Goal: Communication & Community: Answer question/provide support

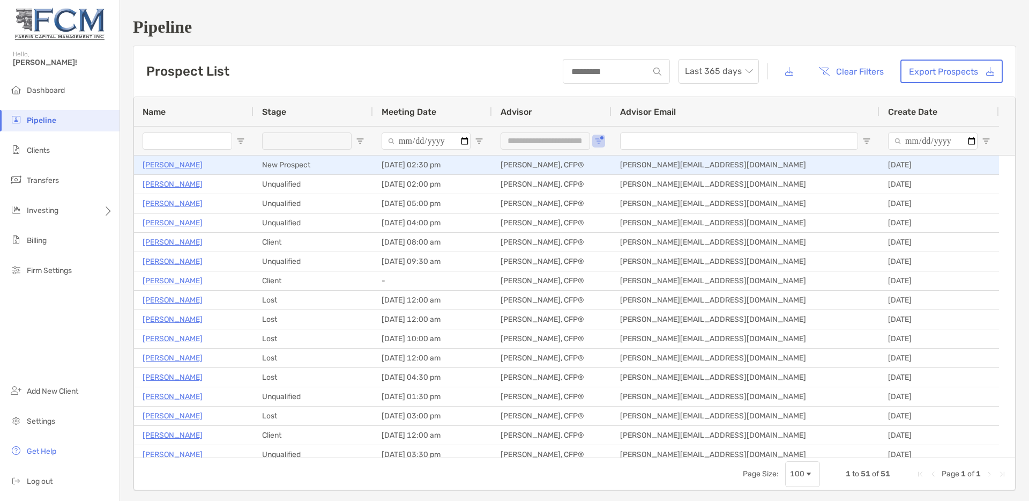
click at [173, 166] on p "[PERSON_NAME]" at bounding box center [173, 164] width 60 height 13
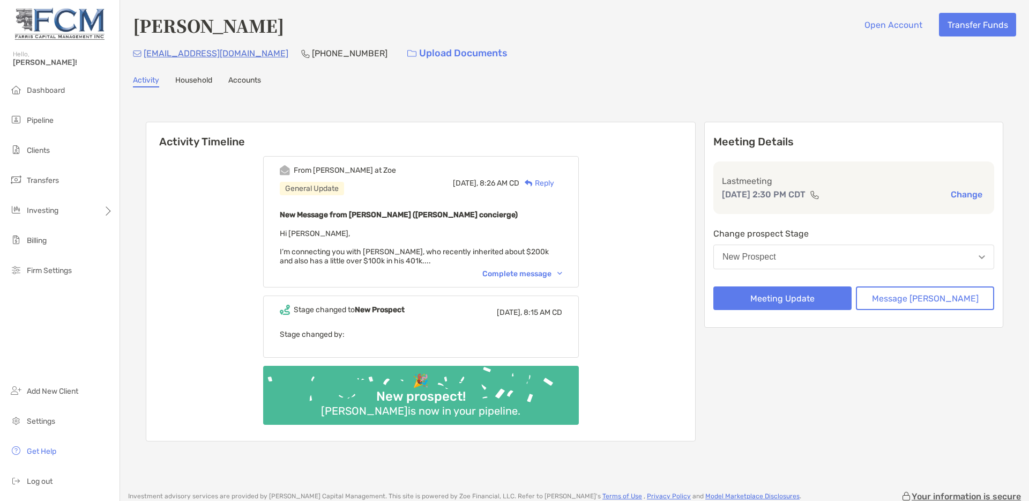
click at [875, 255] on button "New Prospect" at bounding box center [854, 256] width 281 height 25
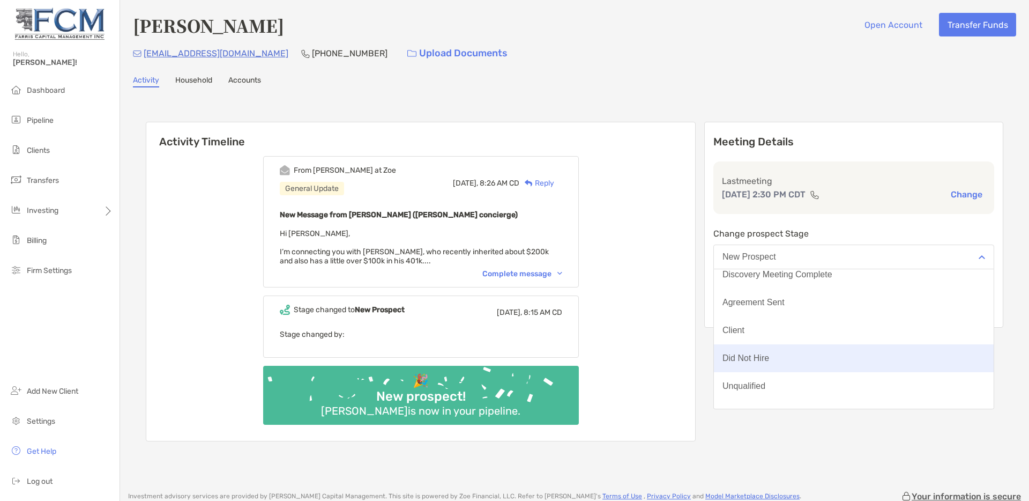
scroll to position [84, 0]
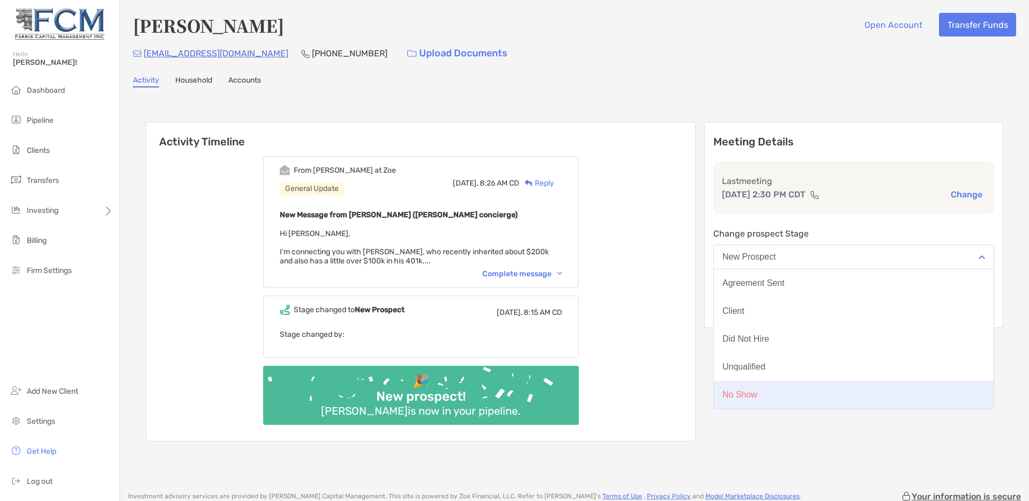
click at [805, 394] on button "No Show" at bounding box center [854, 395] width 280 height 28
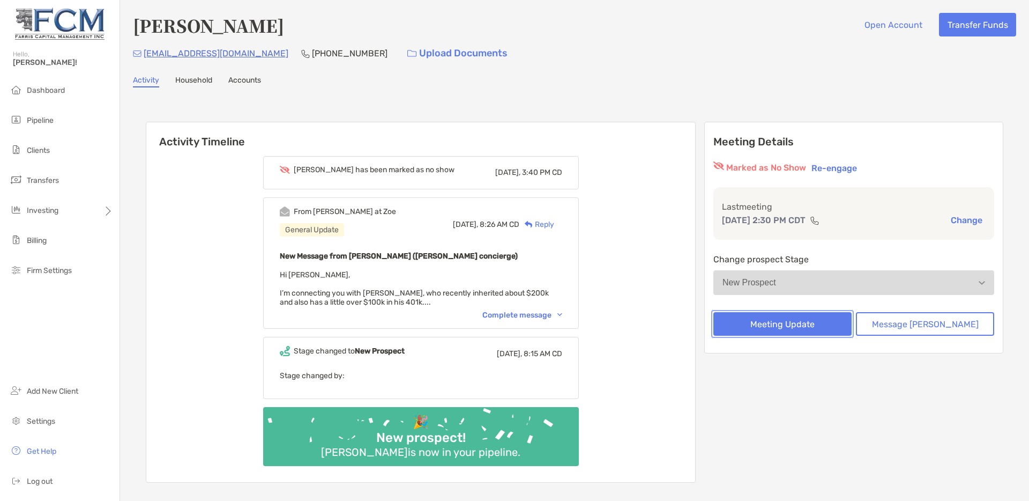
click at [801, 323] on button "Meeting Update" at bounding box center [783, 324] width 138 height 24
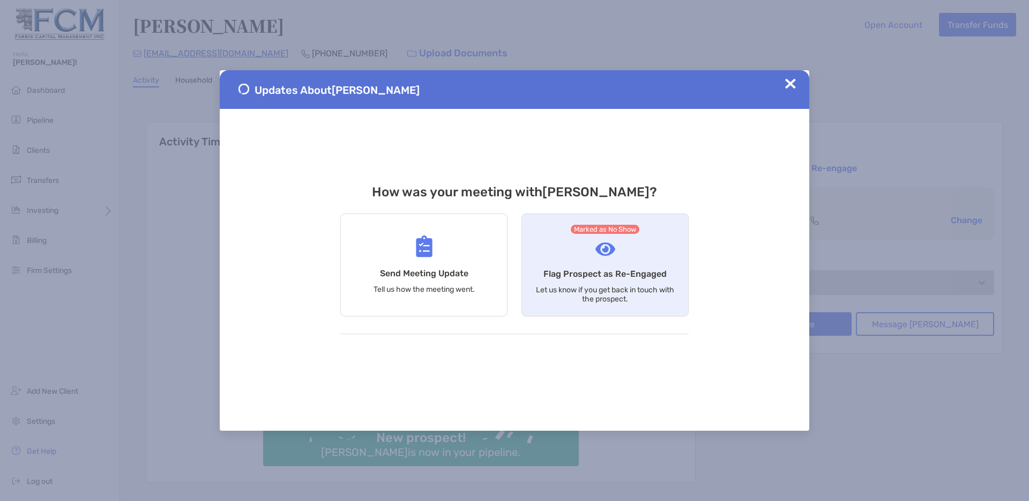
click at [600, 278] on h4 "Flag Prospect as Re-Engaged" at bounding box center [605, 274] width 123 height 10
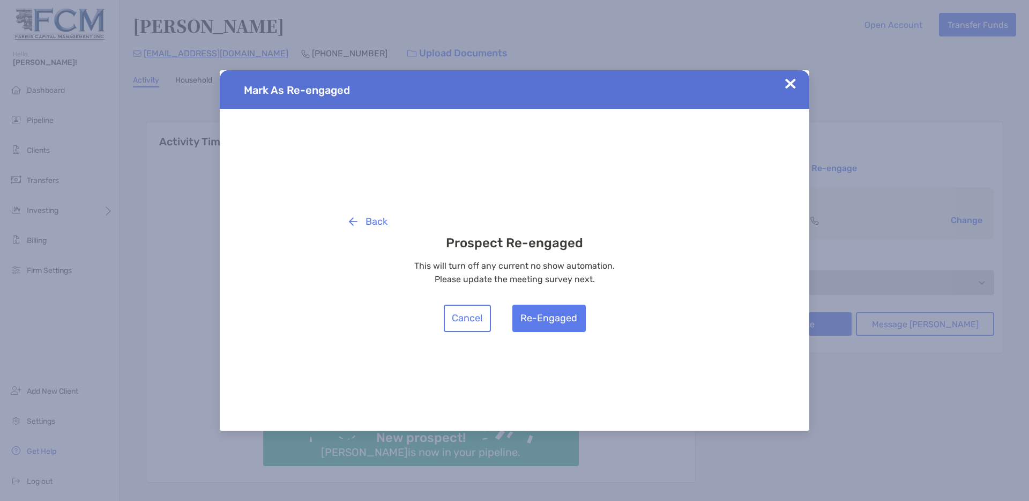
click at [793, 81] on img at bounding box center [790, 83] width 11 height 11
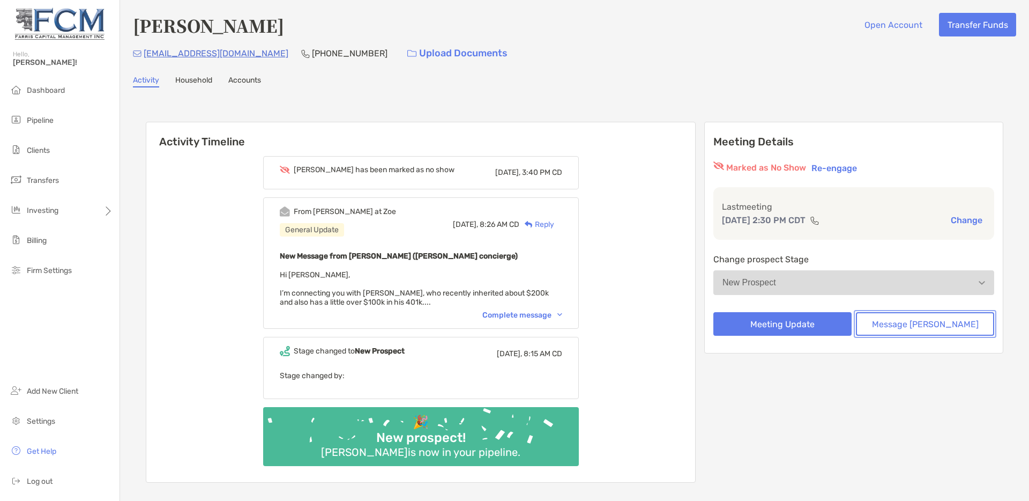
click at [915, 322] on button "Message Zoe" at bounding box center [925, 324] width 138 height 24
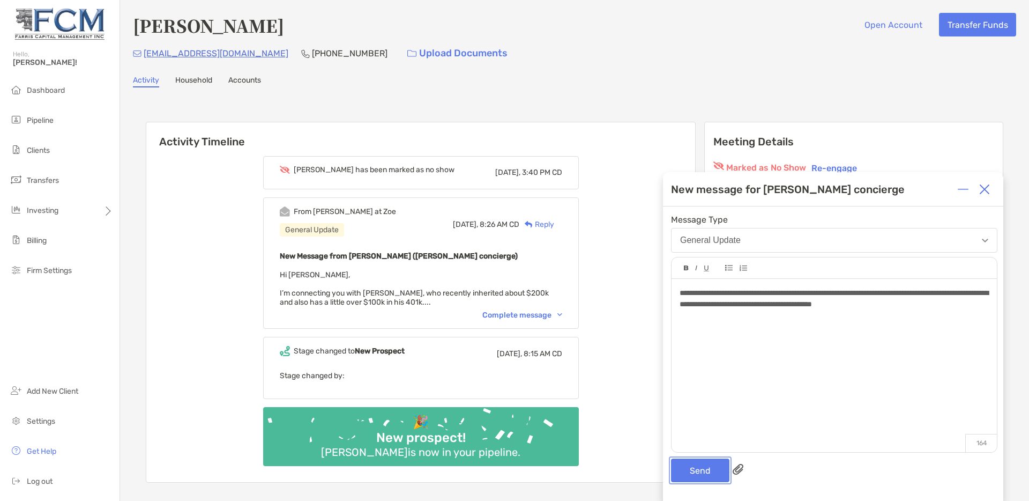
click at [701, 473] on button "Send" at bounding box center [700, 470] width 58 height 24
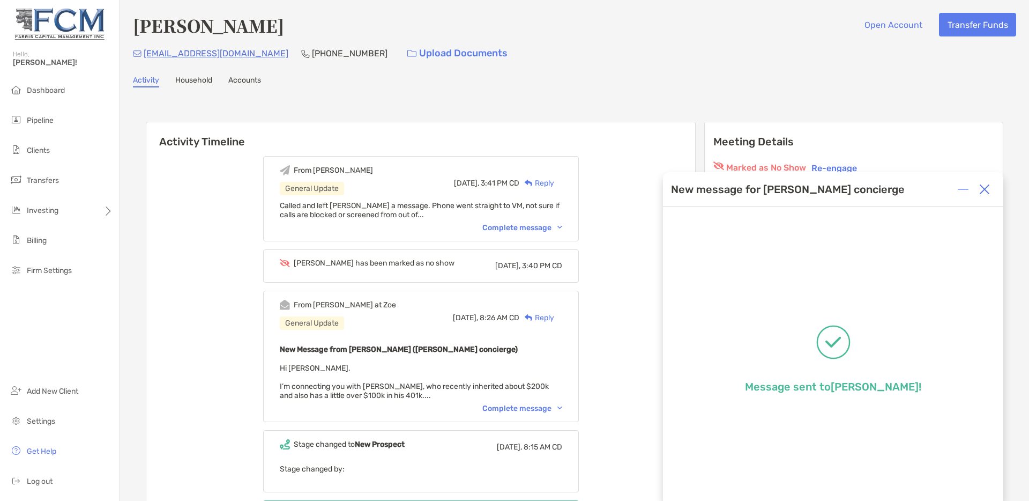
click at [985, 187] on img at bounding box center [984, 189] width 11 height 11
